Goal: Navigation & Orientation: Find specific page/section

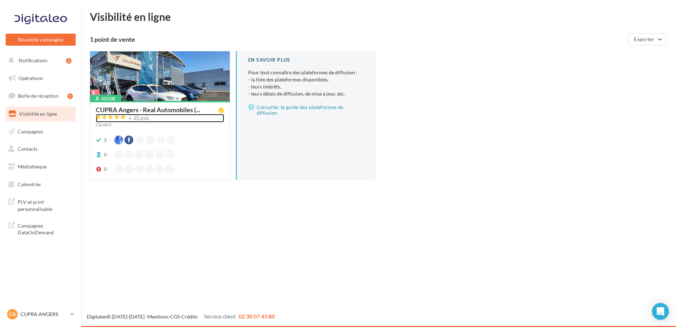
click at [138, 118] on div "20 avis" at bounding box center [142, 117] width 16 height 5
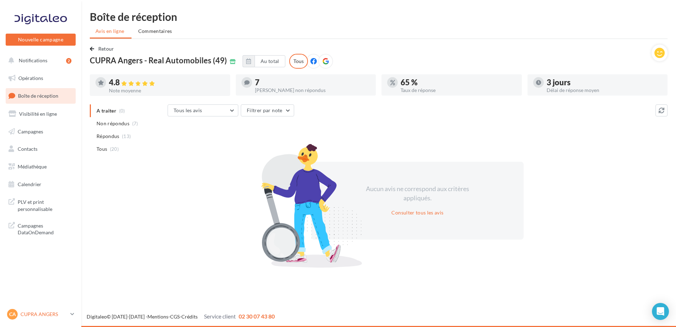
click at [35, 313] on p "CUPRA ANGERS" at bounding box center [44, 313] width 47 height 7
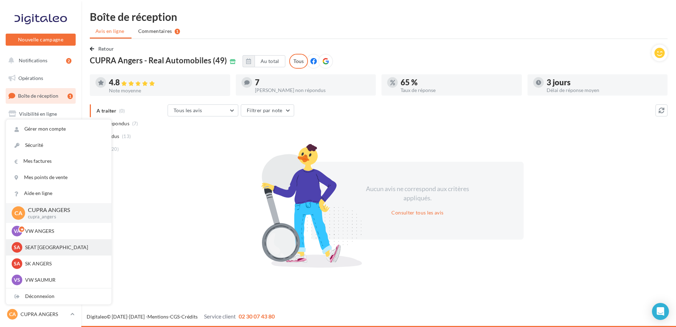
click at [37, 246] on p "SEAT [GEOGRAPHIC_DATA]" at bounding box center [64, 247] width 78 height 7
